Goal: Task Accomplishment & Management: Complete application form

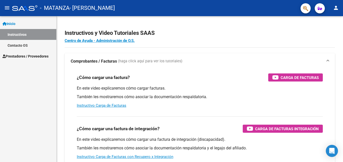
click at [20, 56] on span "Prestadores / Proveedores" at bounding box center [26, 57] width 46 height 6
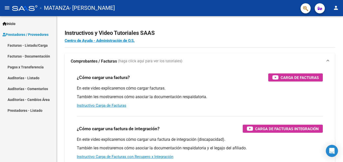
click at [13, 64] on link "Pagos x Transferencia" at bounding box center [28, 67] width 56 height 11
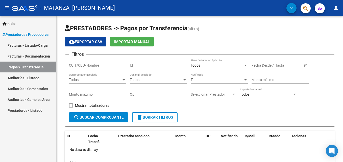
click at [16, 46] on link "Facturas - Listado/Carga" at bounding box center [28, 45] width 56 height 11
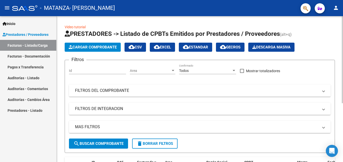
click at [103, 48] on span "Cargar Comprobante" at bounding box center [93, 47] width 48 height 5
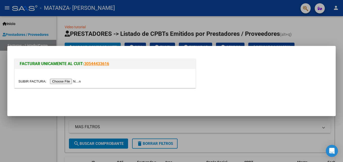
click at [56, 83] on input "file" at bounding box center [50, 81] width 64 height 5
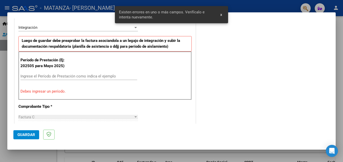
scroll to position [149, 0]
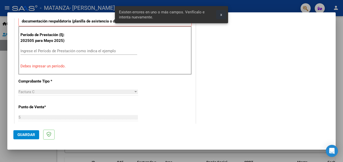
click at [221, 15] on span "x" at bounding box center [221, 14] width 2 height 5
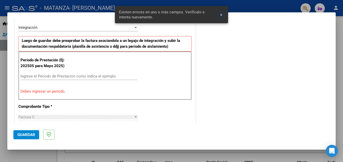
click at [221, 14] on span "x" at bounding box center [221, 14] width 2 height 5
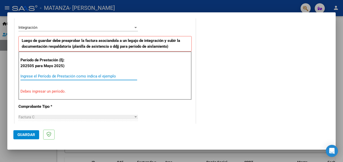
click at [38, 76] on input "Ingrese el Período de Prestación como indica el ejemplo" at bounding box center [78, 76] width 117 height 5
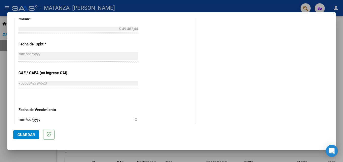
scroll to position [300, 0]
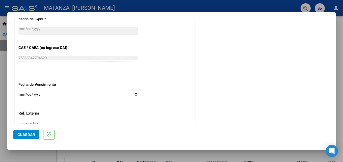
type input "202508"
click at [20, 94] on input "Ingresar la fecha" at bounding box center [77, 96] width 119 height 8
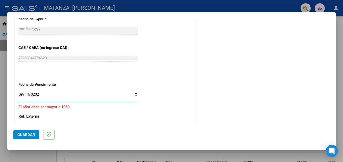
type input "[DATE]"
click at [112, 95] on input "[DATE]" at bounding box center [77, 96] width 119 height 8
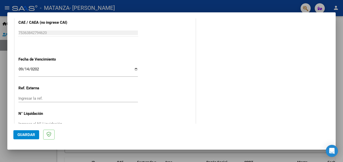
scroll to position [339, 0]
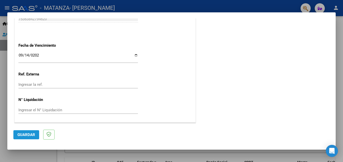
drag, startPoint x: 24, startPoint y: 135, endPoint x: 80, endPoint y: 130, distance: 56.1
click at [25, 135] on span "Guardar" at bounding box center [26, 135] width 18 height 5
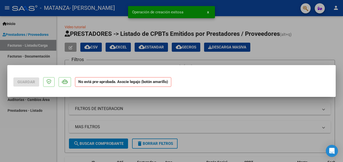
scroll to position [0, 0]
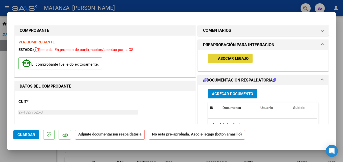
click at [222, 59] on span "Asociar Legajo" at bounding box center [233, 58] width 31 height 5
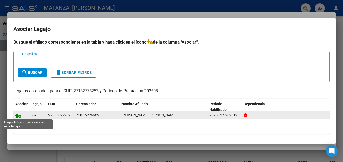
click at [16, 116] on icon at bounding box center [18, 115] width 6 height 6
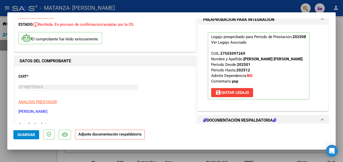
scroll to position [51, 0]
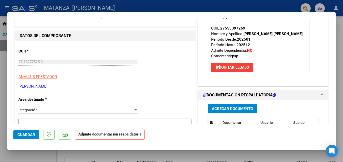
click at [224, 109] on span "Agregar Documento" at bounding box center [232, 109] width 41 height 5
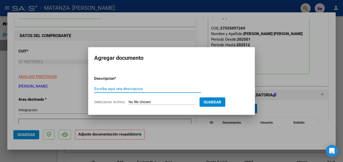
click at [117, 89] on input "Escriba aquí una descripcion" at bounding box center [147, 89] width 107 height 5
type input "planilla de asistencia"
click at [140, 102] on input "Seleccionar Archivo" at bounding box center [162, 102] width 67 height 5
type input "C:\fakepath\[PERSON_NAME].pdf"
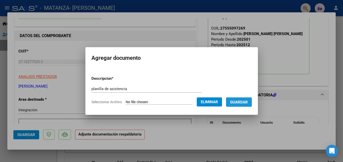
click at [248, 103] on span "Guardar" at bounding box center [239, 102] width 18 height 5
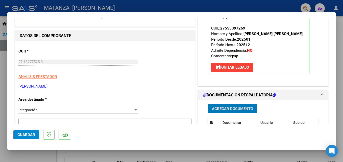
scroll to position [76, 0]
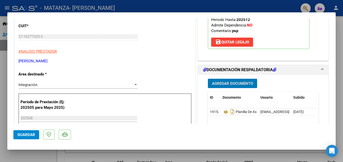
click at [231, 85] on span "Agregar Documento" at bounding box center [232, 83] width 41 height 5
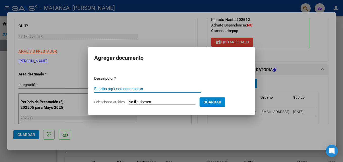
click at [118, 88] on input "Escriba aquí una descripcion" at bounding box center [147, 89] width 107 height 5
type input "CAE"
click at [144, 101] on input "Seleccionar Archivo" at bounding box center [162, 102] width 67 height 5
type input "C:\fakepath\Constatación de Comprobantes _ AFIPArias.pdf"
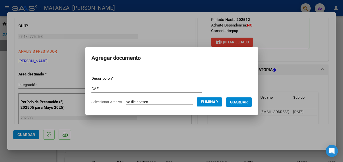
click at [242, 104] on span "Guardar" at bounding box center [239, 102] width 18 height 5
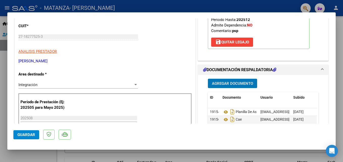
click at [23, 136] on span "Guardar" at bounding box center [26, 135] width 18 height 5
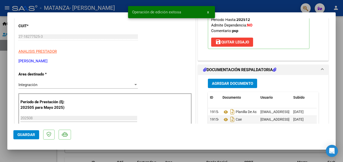
click at [207, 12] on span "x" at bounding box center [208, 12] width 2 height 5
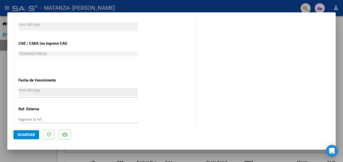
scroll to position [347, 0]
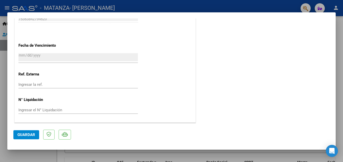
drag, startPoint x: 23, startPoint y: 135, endPoint x: 24, endPoint y: 132, distance: 3.2
click at [23, 134] on span "Guardar" at bounding box center [26, 135] width 18 height 5
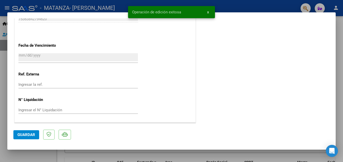
drag, startPoint x: 208, startPoint y: 12, endPoint x: 237, endPoint y: 19, distance: 29.2
click at [208, 12] on span "x" at bounding box center [208, 12] width 2 height 5
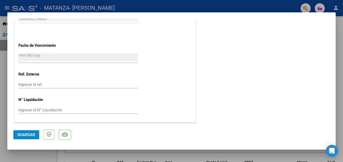
click at [339, 47] on div at bounding box center [171, 81] width 343 height 162
type input "$ 0,00"
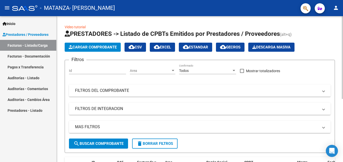
scroll to position [76, 0]
